Goal: Transaction & Acquisition: Purchase product/service

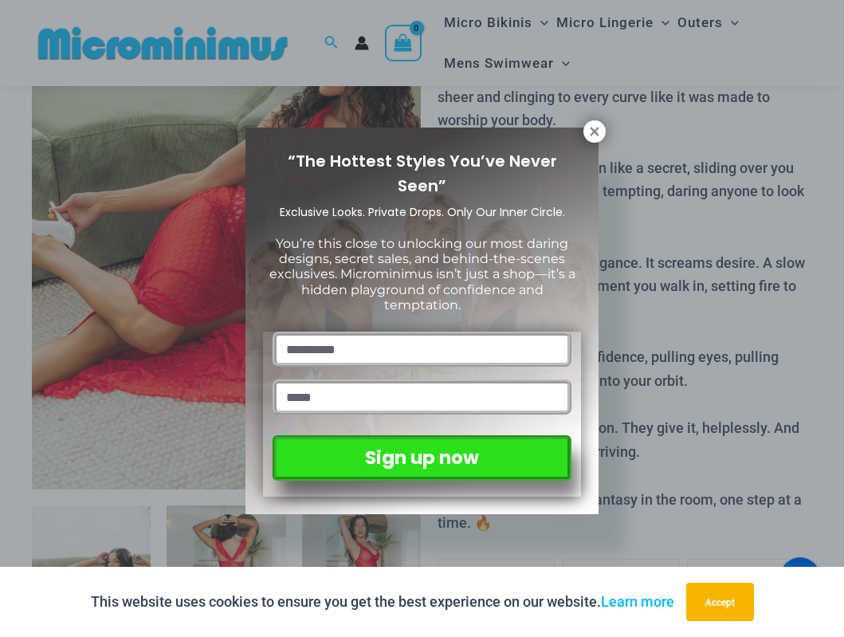
type input "**********"
click at [589, 130] on icon at bounding box center [595, 131] width 14 height 14
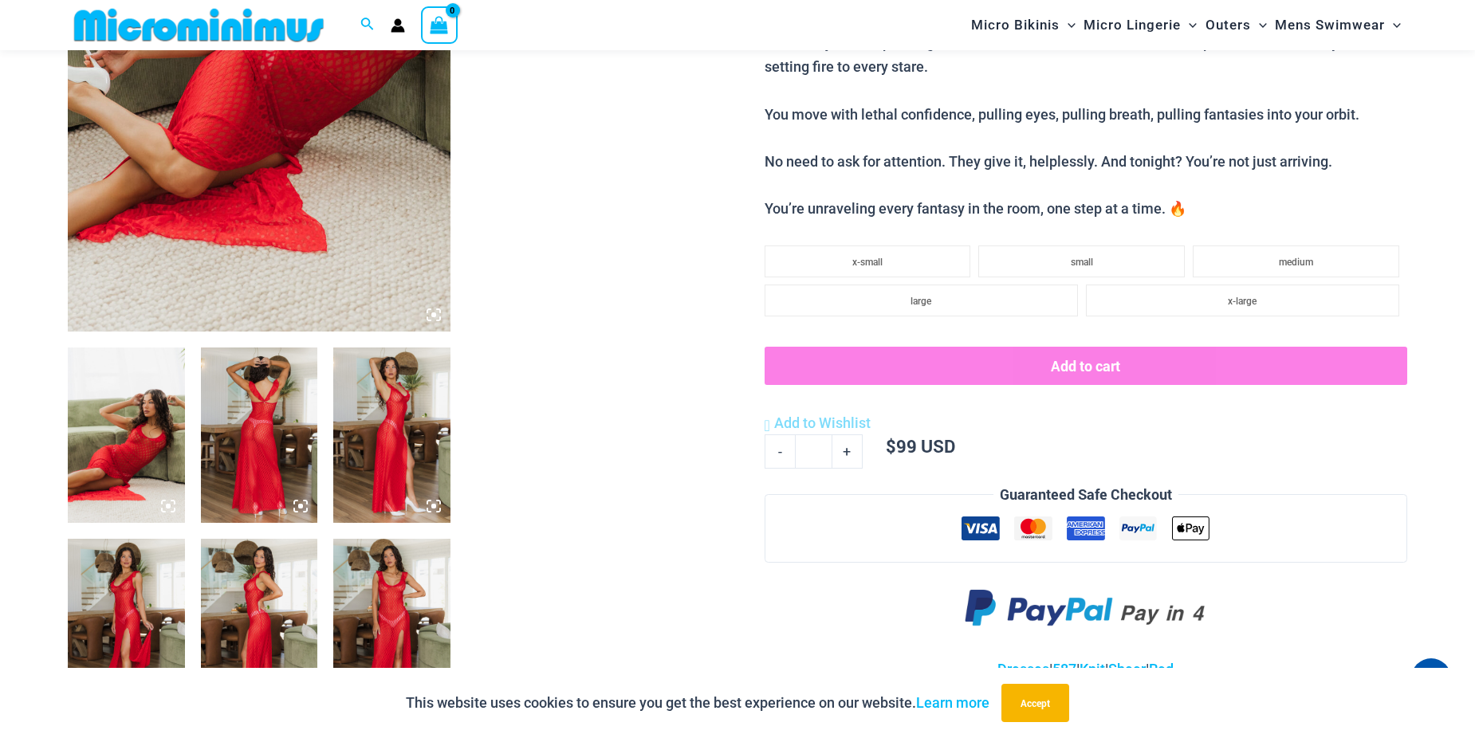
scroll to position [387, 0]
click at [126, 485] on img at bounding box center [126, 435] width 117 height 175
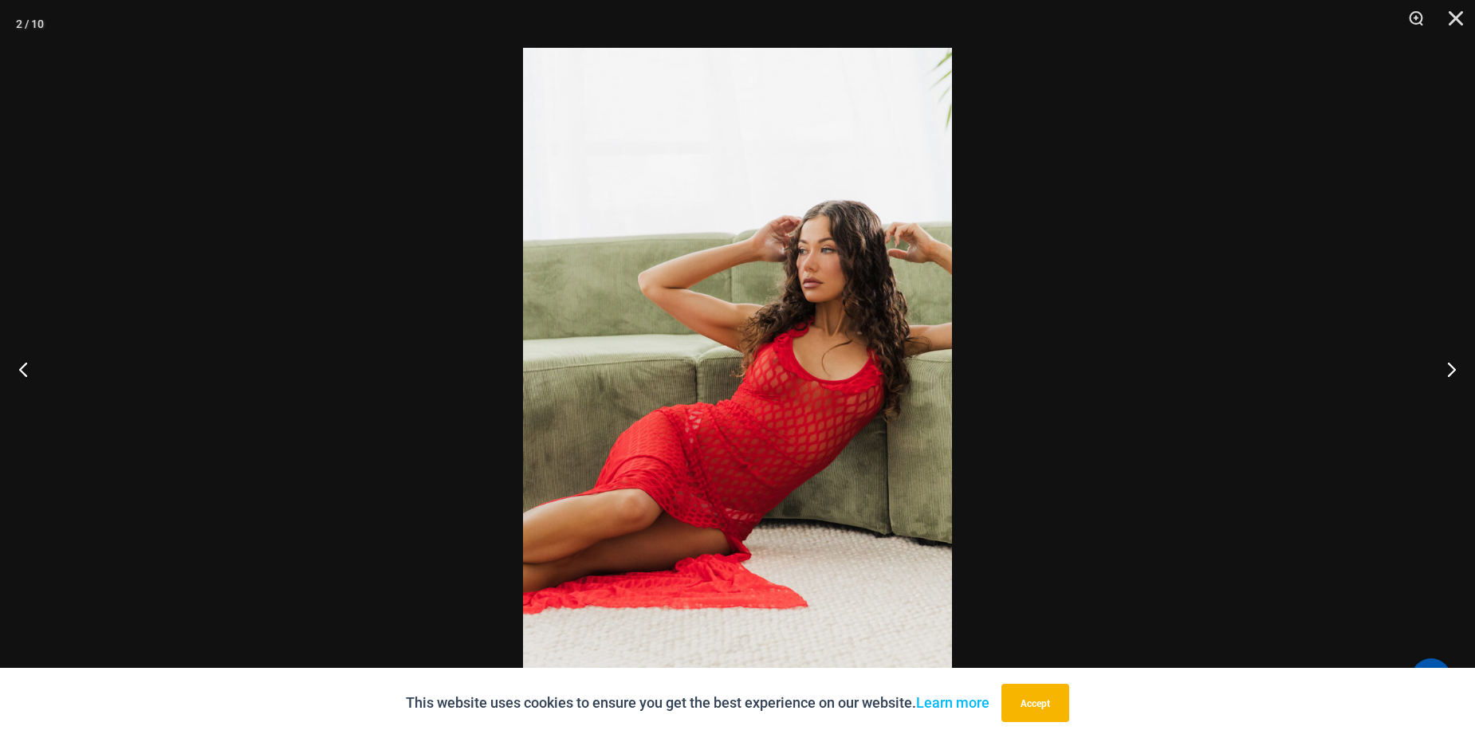
click at [832, 374] on button "Next" at bounding box center [1445, 369] width 60 height 80
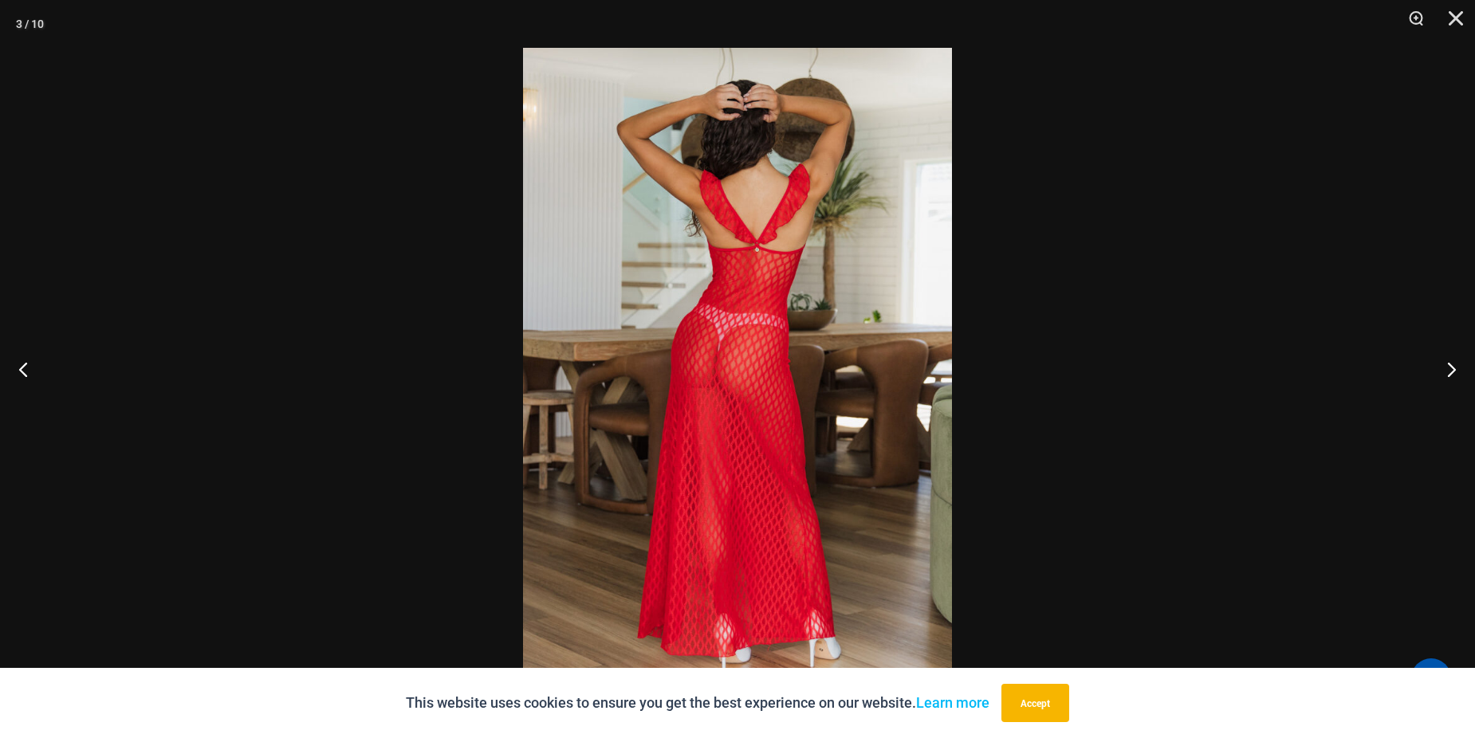
click at [832, 374] on button "Next" at bounding box center [1445, 369] width 60 height 80
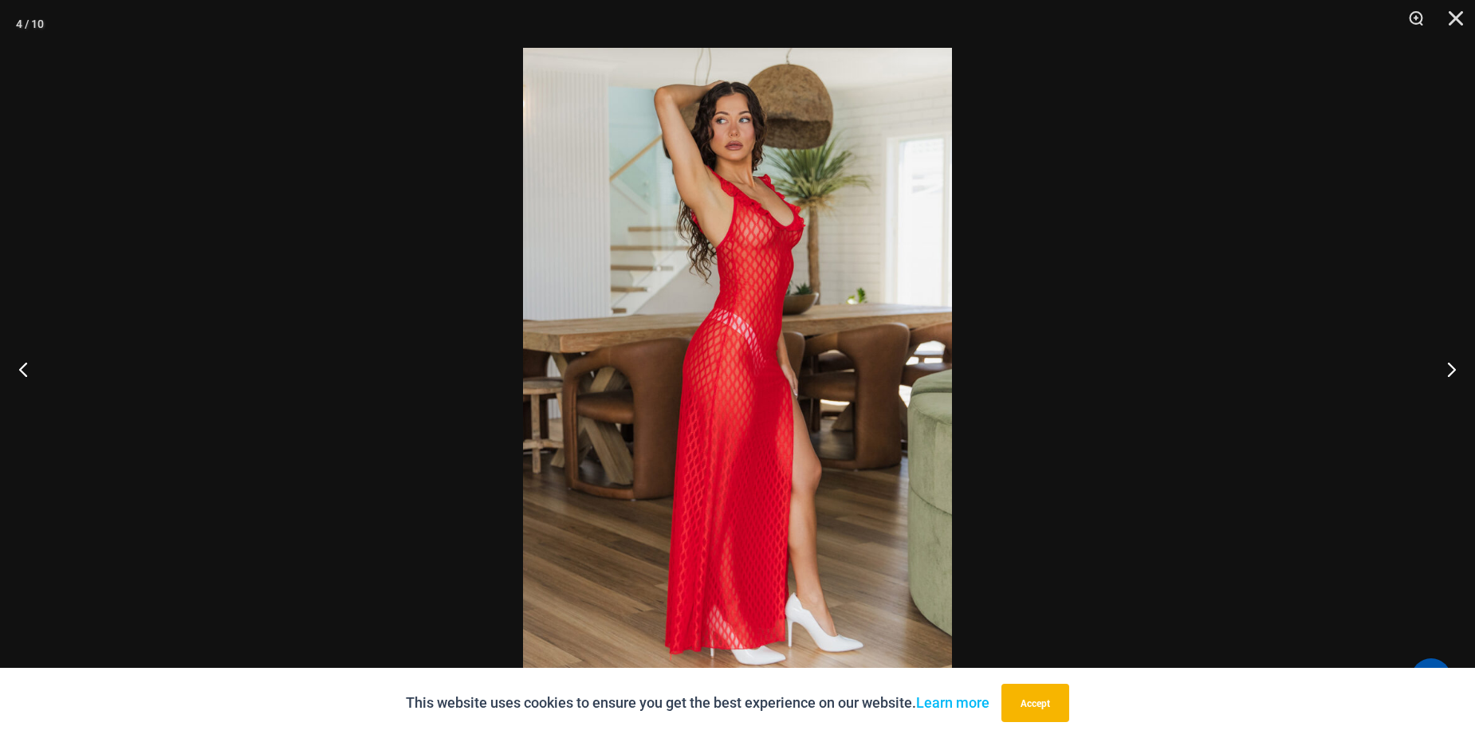
click at [832, 374] on button "Next" at bounding box center [1445, 369] width 60 height 80
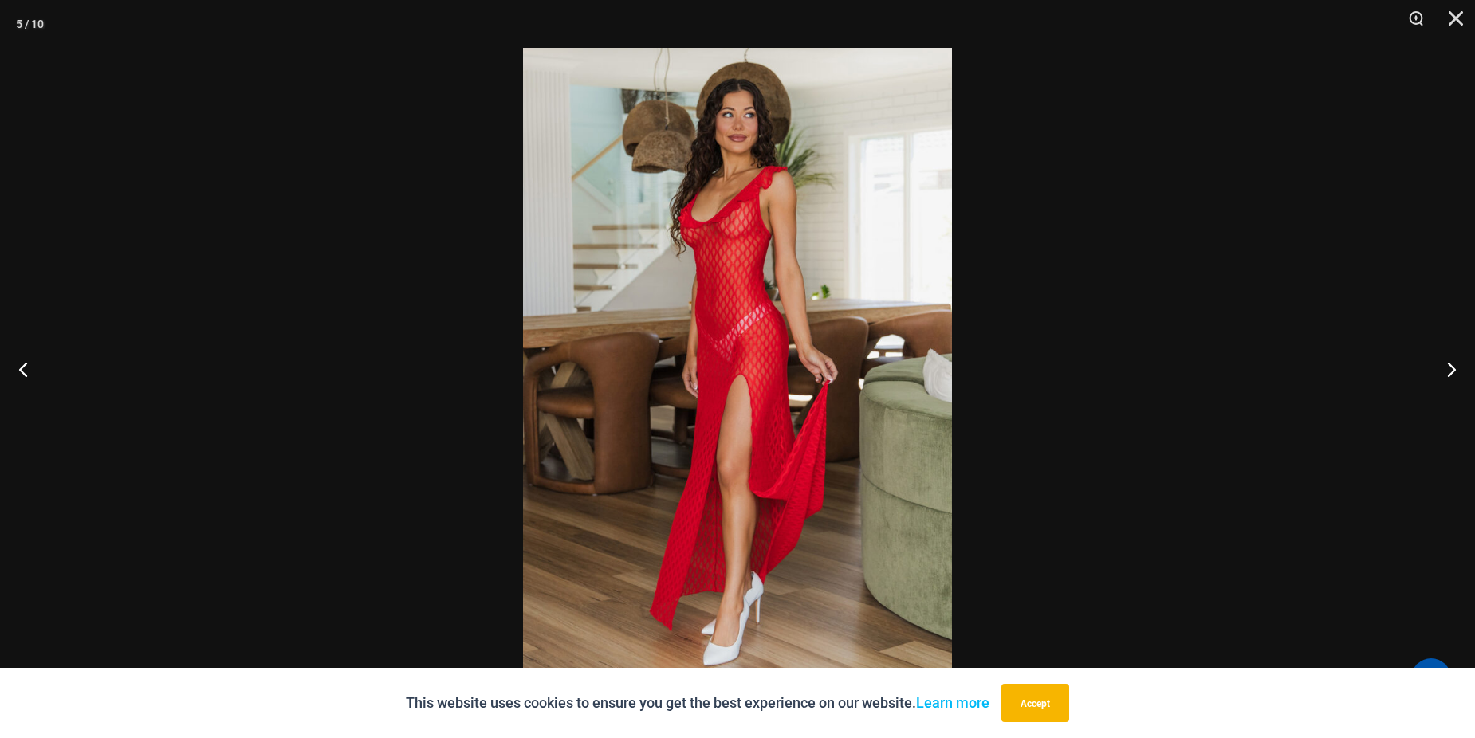
click at [832, 374] on button "Next" at bounding box center [1445, 369] width 60 height 80
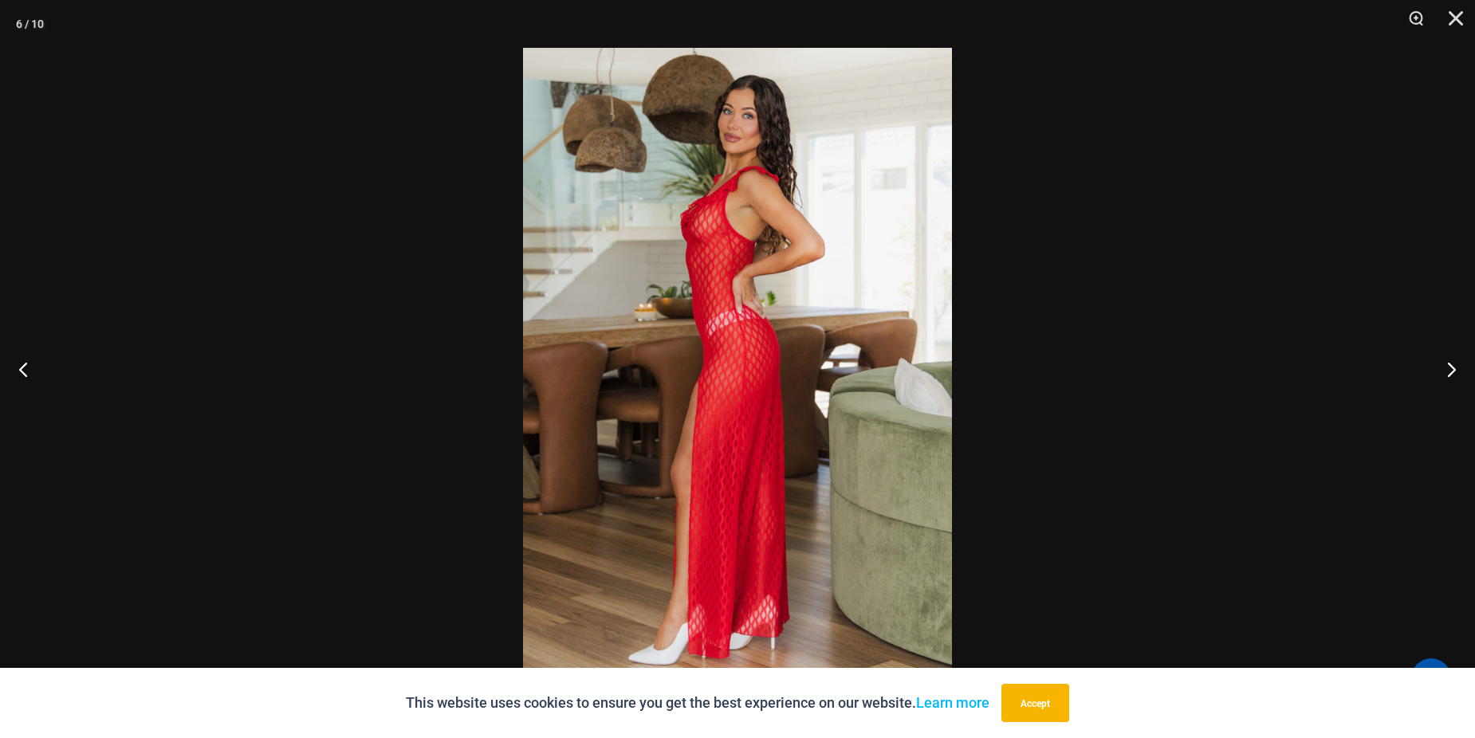
click at [832, 374] on button "Next" at bounding box center [1445, 369] width 60 height 80
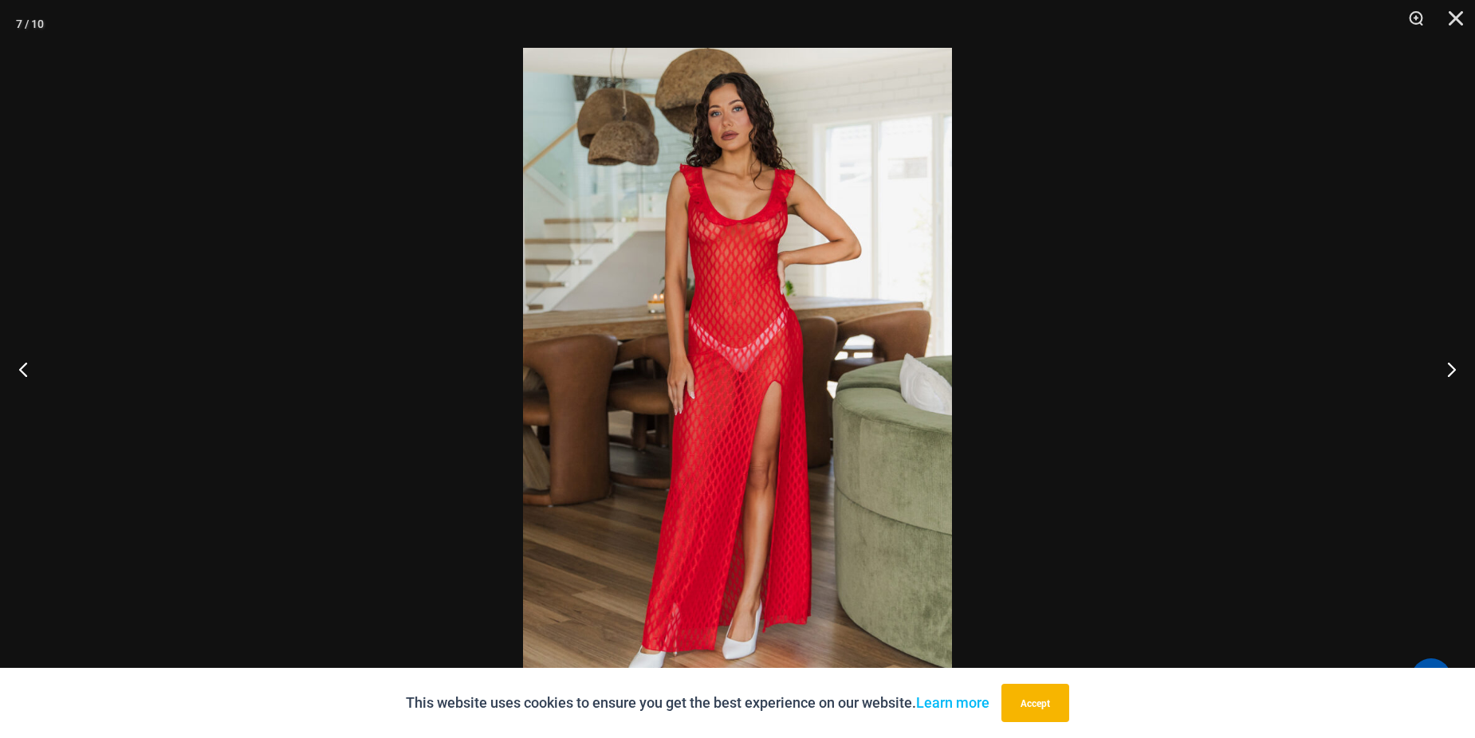
click at [832, 374] on button "Next" at bounding box center [1445, 369] width 60 height 80
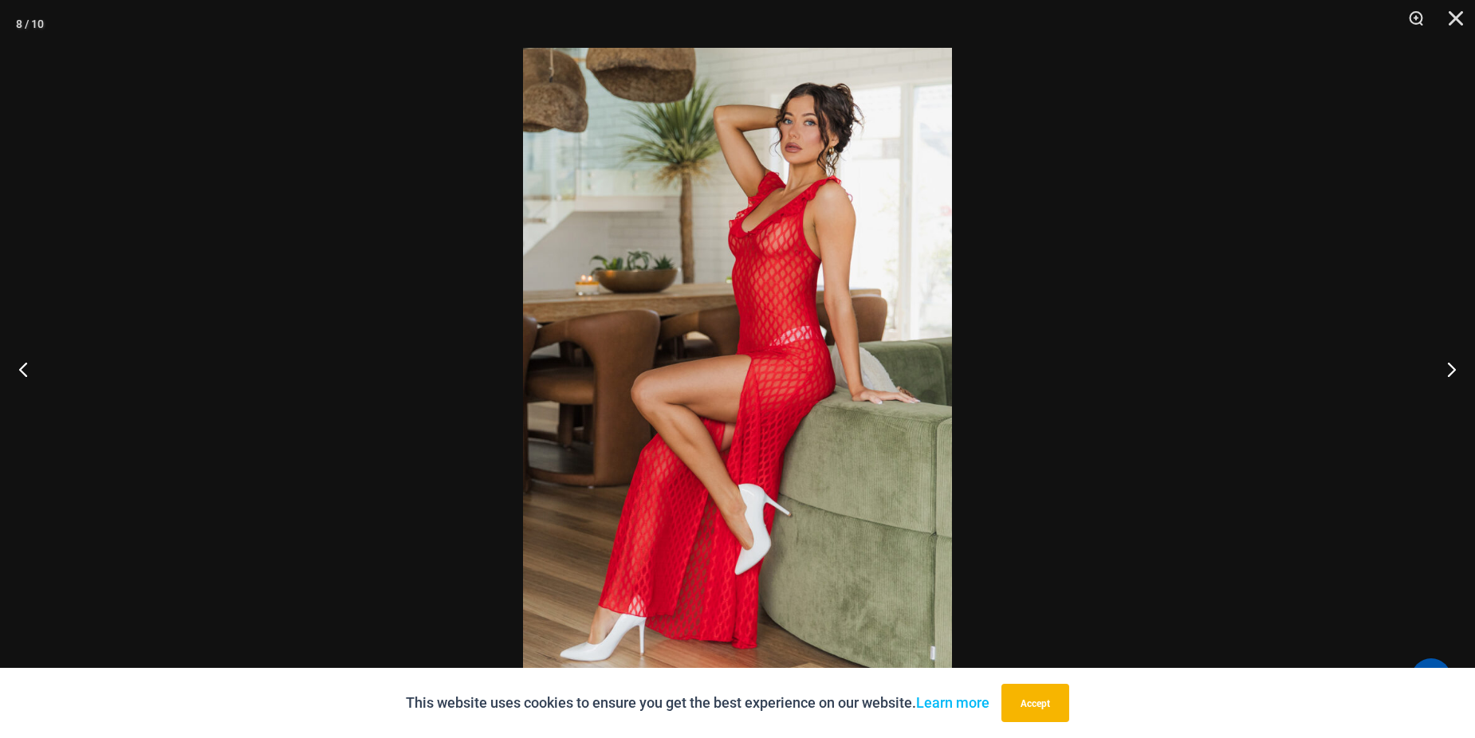
click at [832, 374] on button "Next" at bounding box center [1445, 369] width 60 height 80
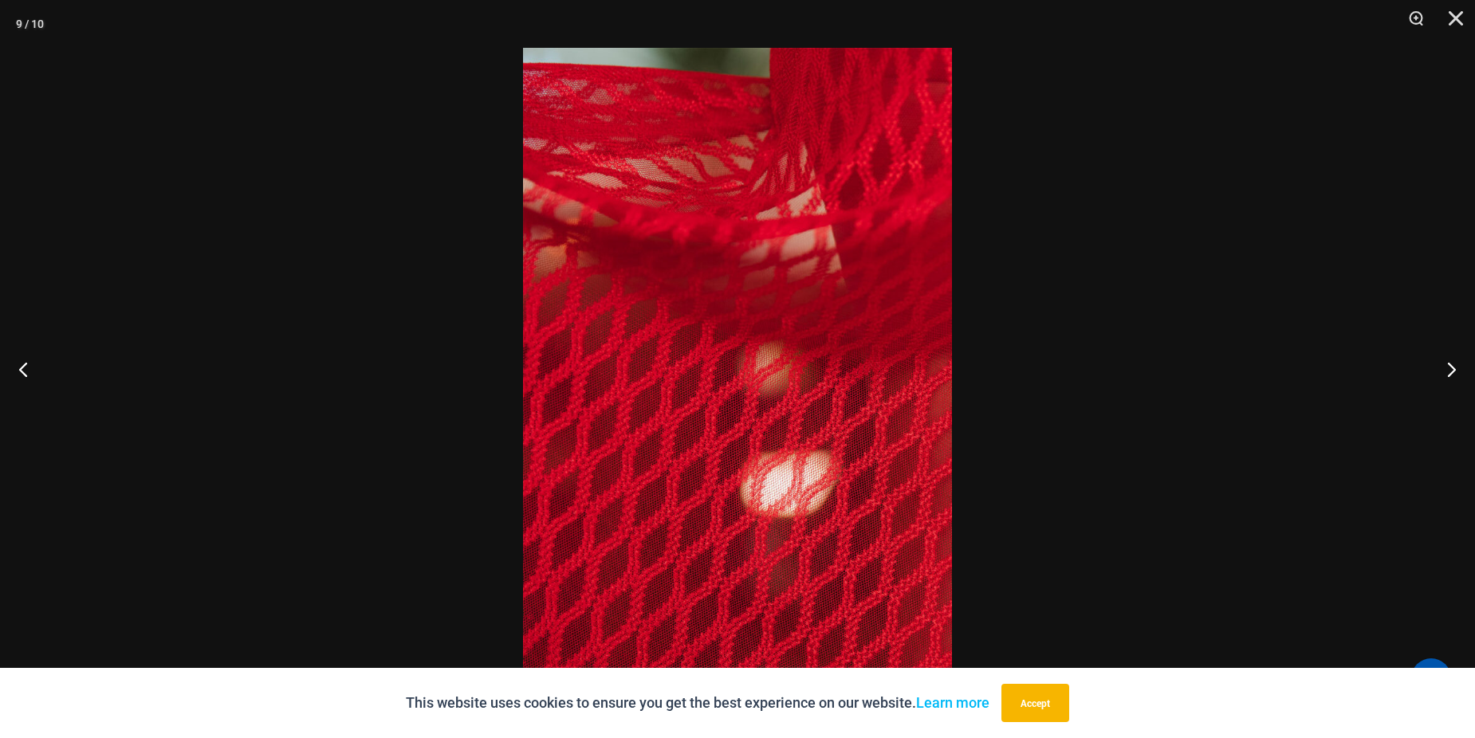
click at [832, 374] on button "Next" at bounding box center [1445, 369] width 60 height 80
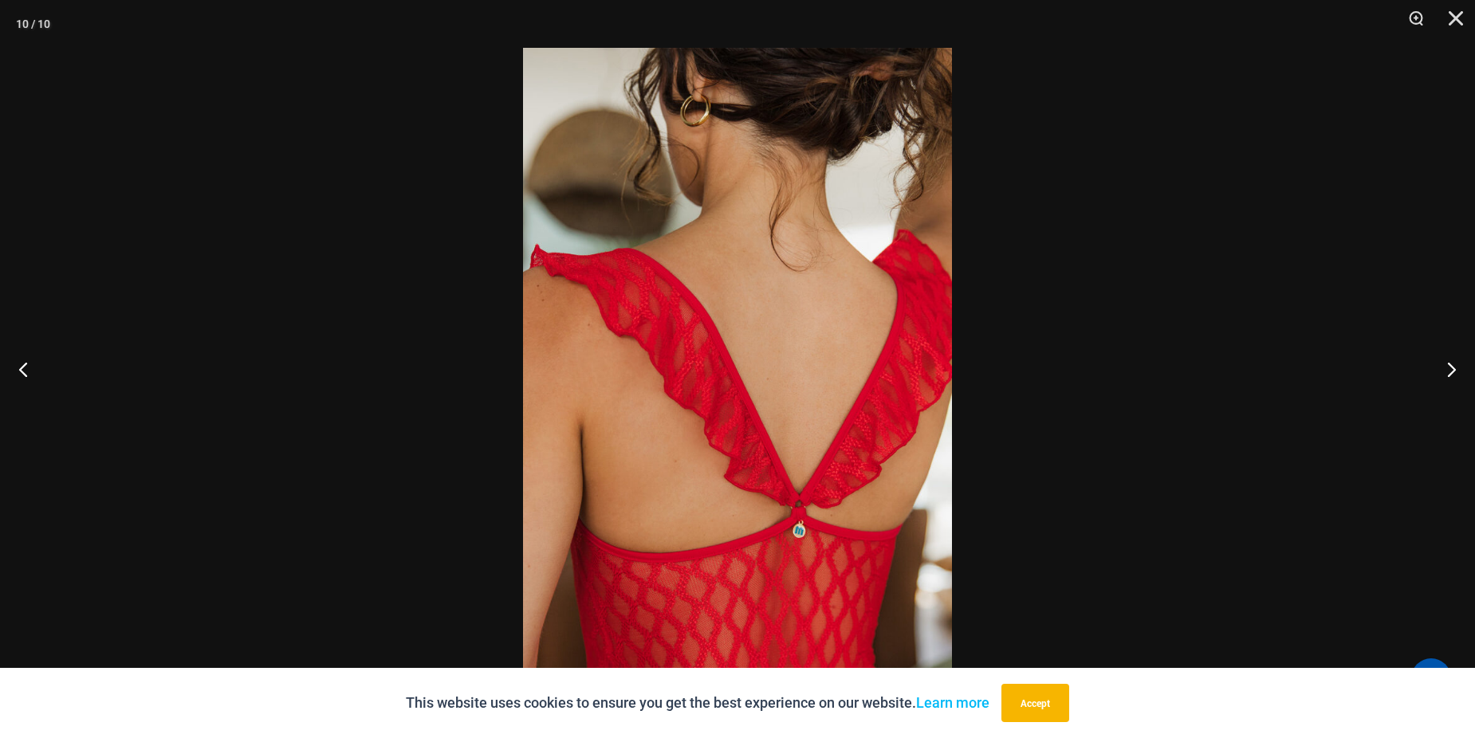
click at [832, 374] on button "Next" at bounding box center [1445, 369] width 60 height 80
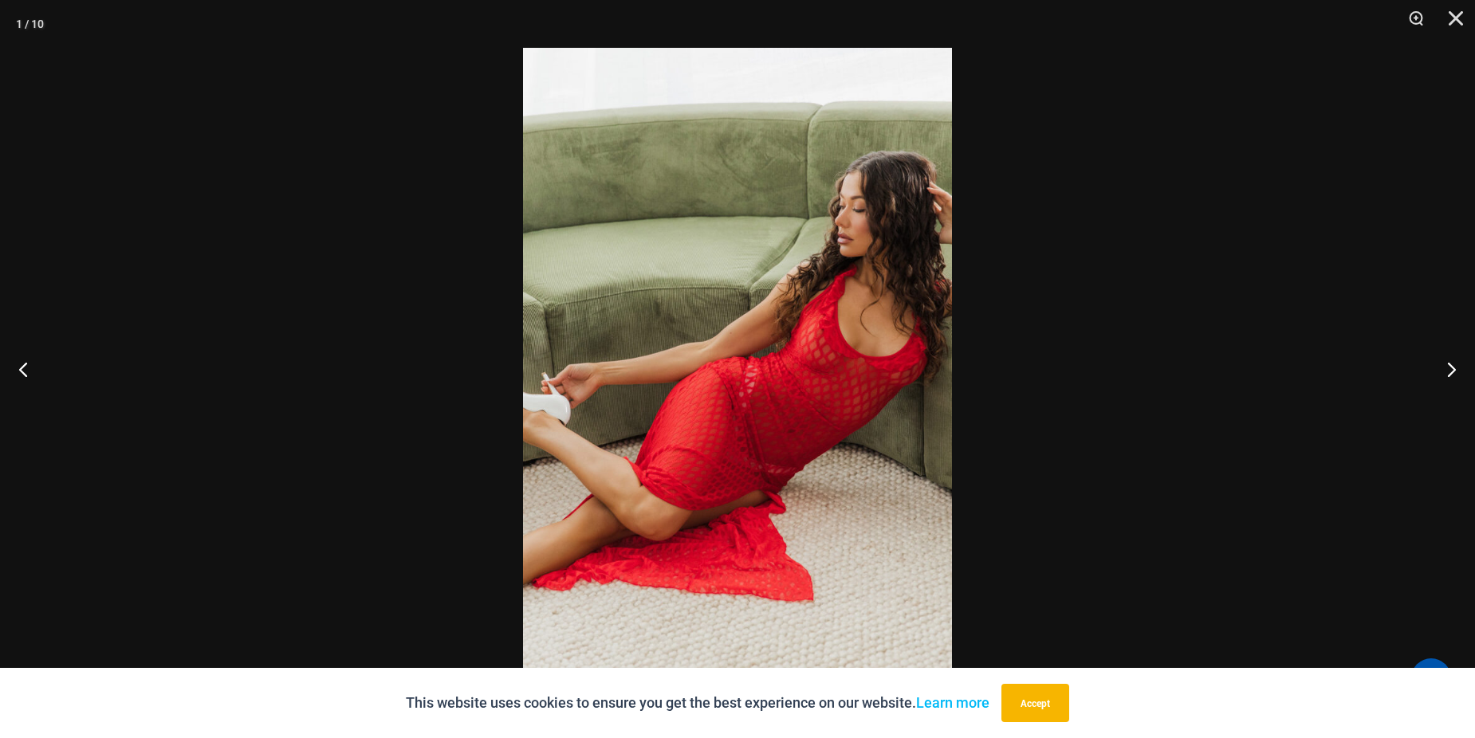
click at [832, 374] on button "Next" at bounding box center [1445, 369] width 60 height 80
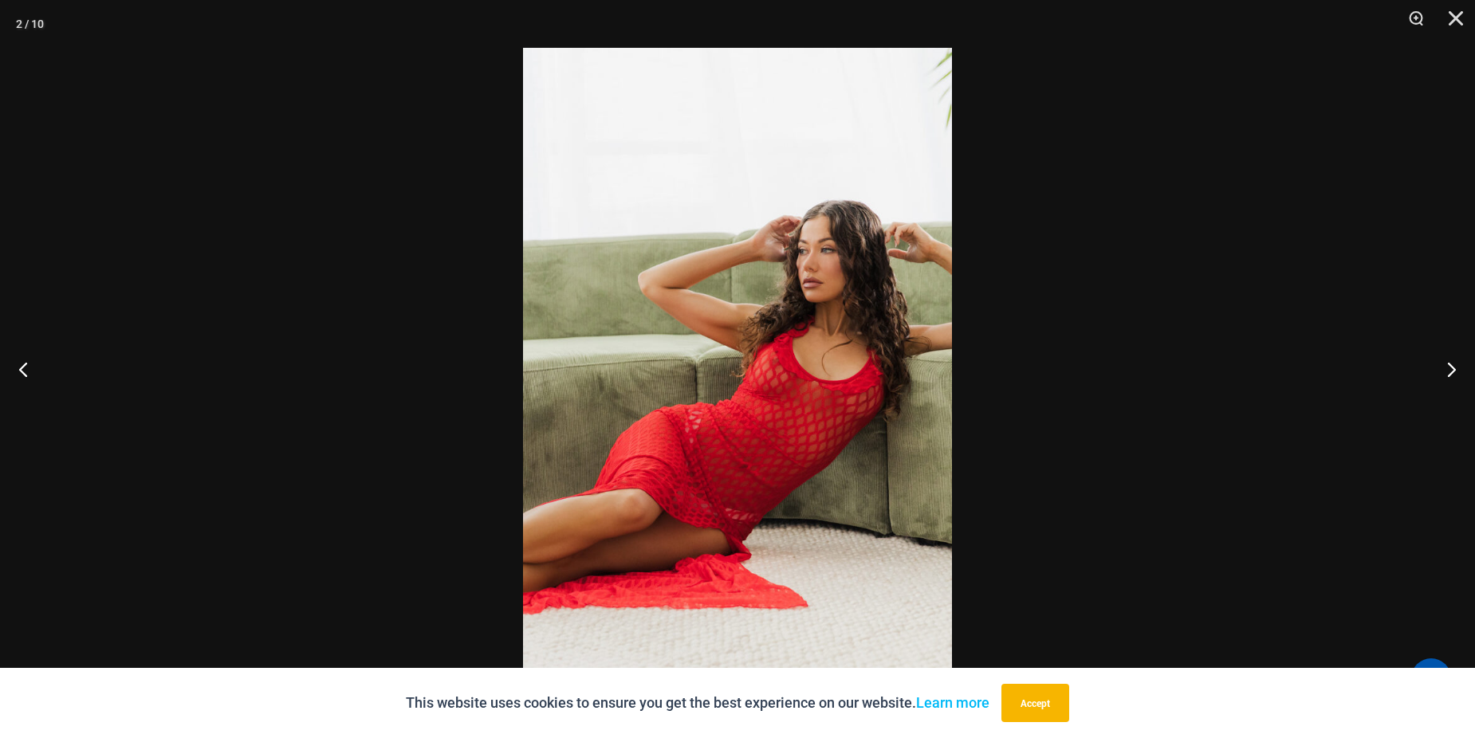
click at [832, 374] on button "Next" at bounding box center [1445, 369] width 60 height 80
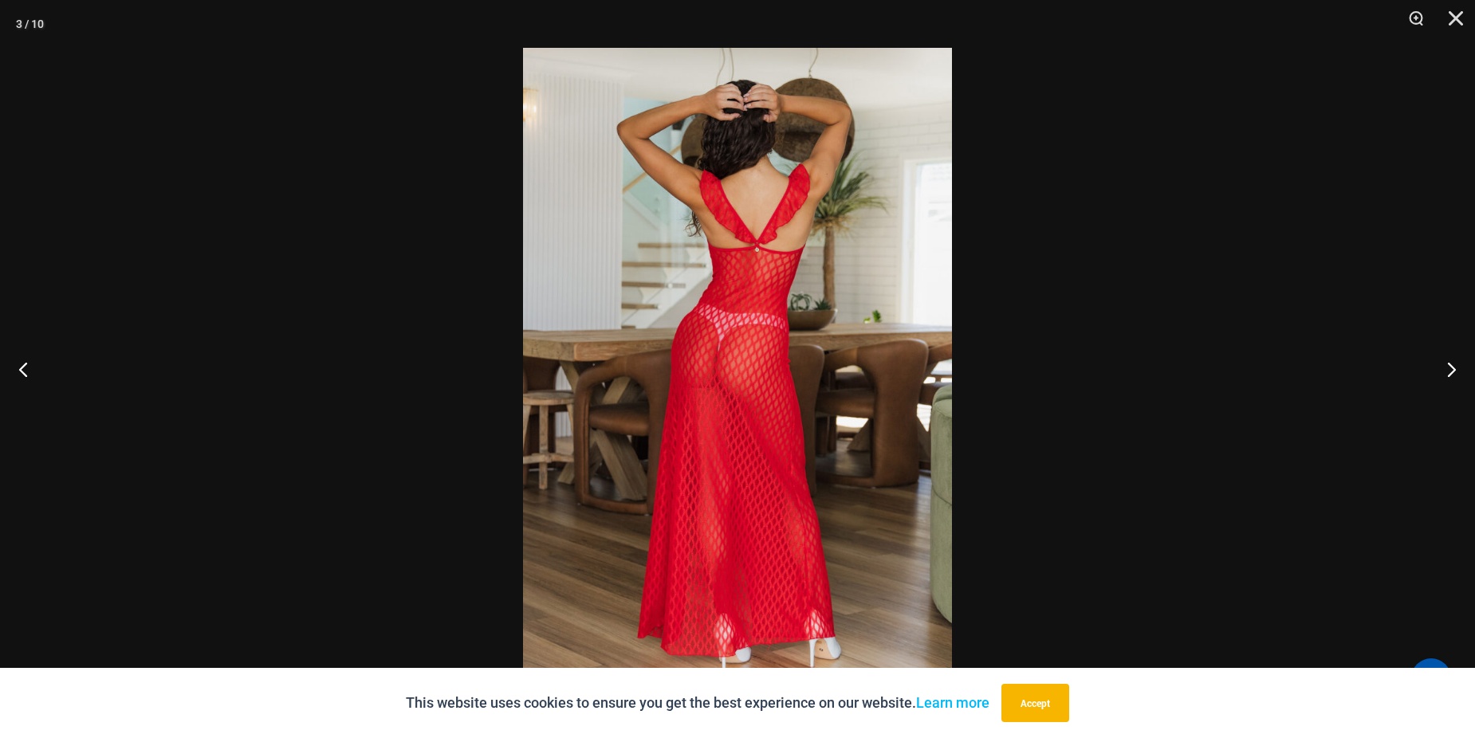
click at [832, 374] on button "Next" at bounding box center [1445, 369] width 60 height 80
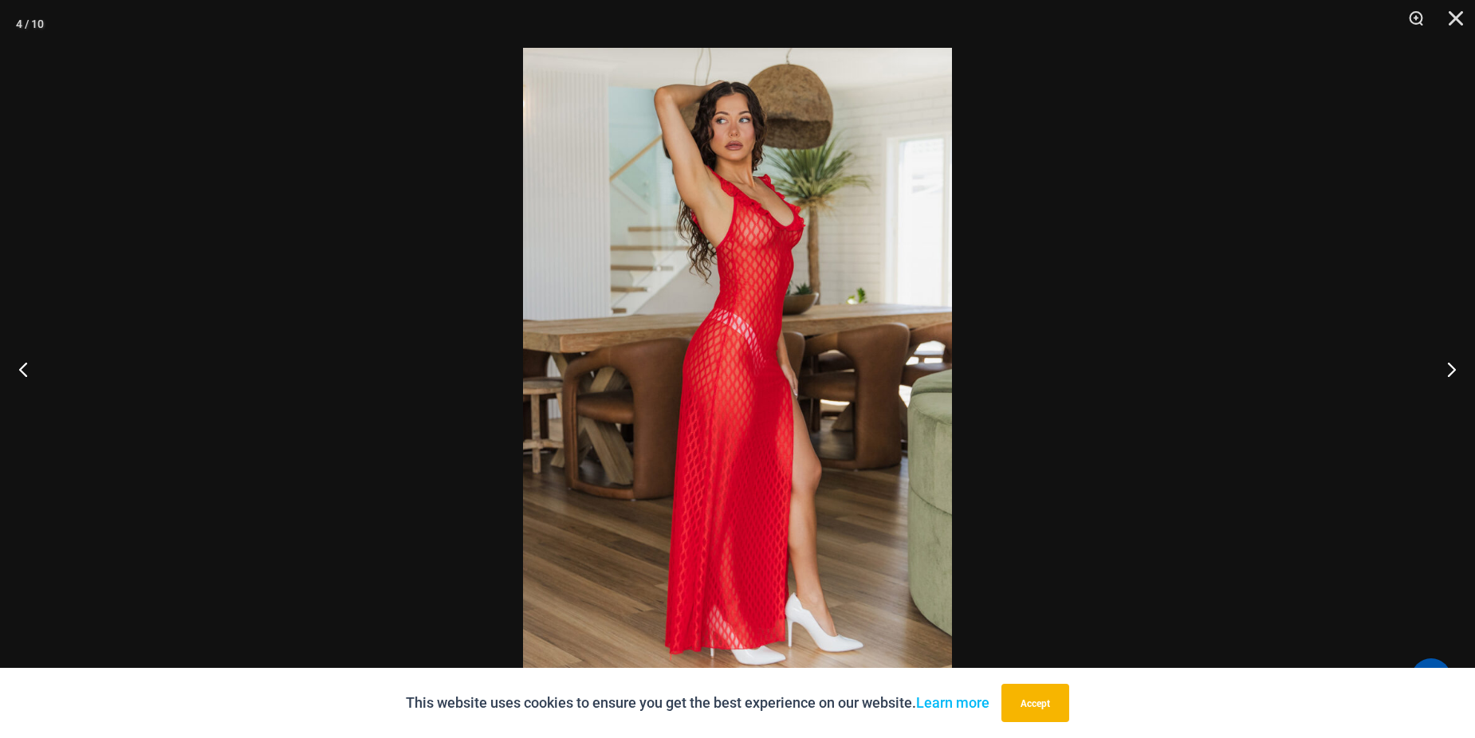
click at [832, 374] on button "Next" at bounding box center [1445, 369] width 60 height 80
